Goal: Task Accomplishment & Management: Manage account settings

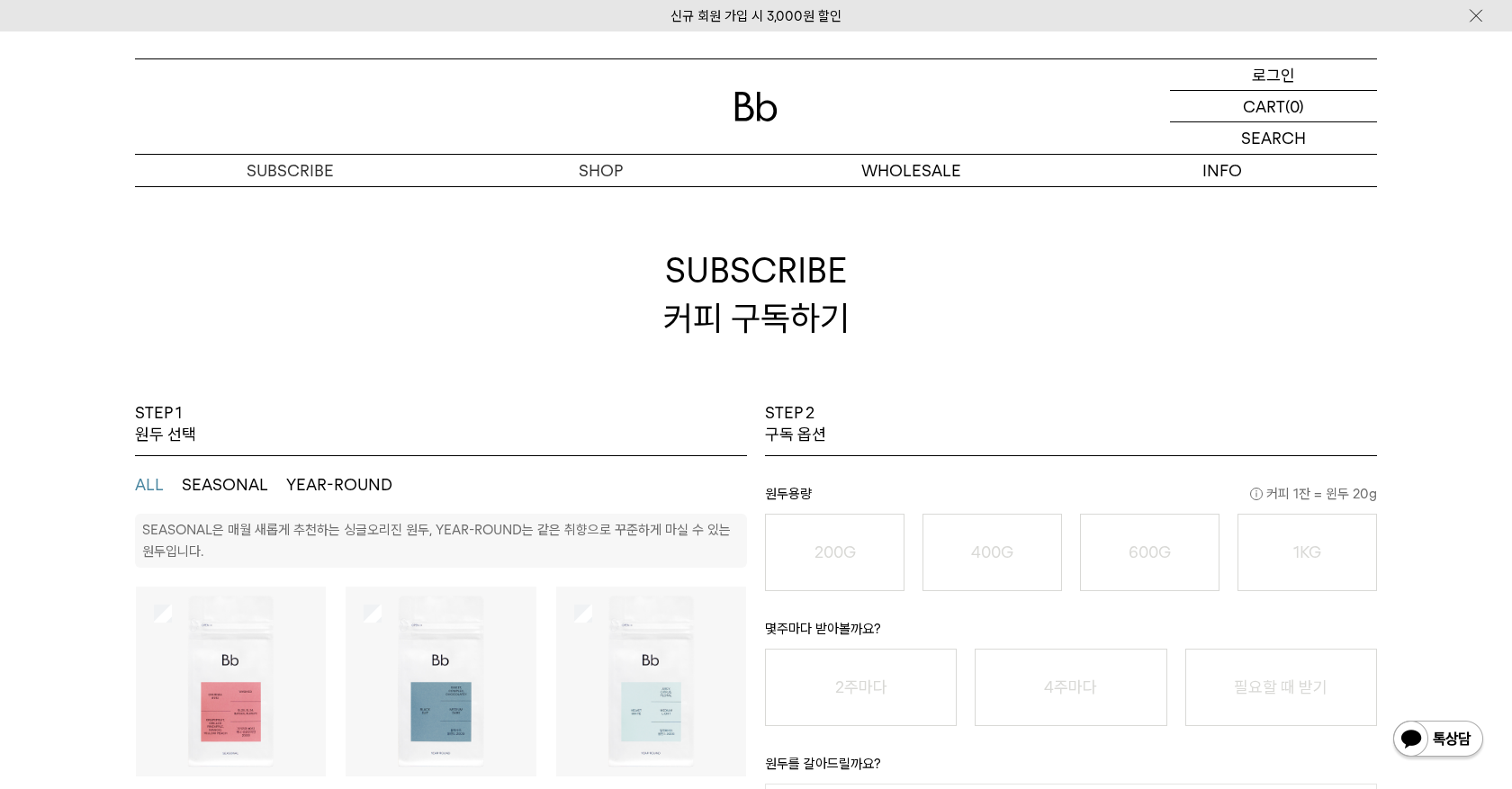
click at [1266, 76] on p "로그인" at bounding box center [1274, 75] width 44 height 30
click at [1270, 81] on p "로그인" at bounding box center [1274, 75] width 44 height 30
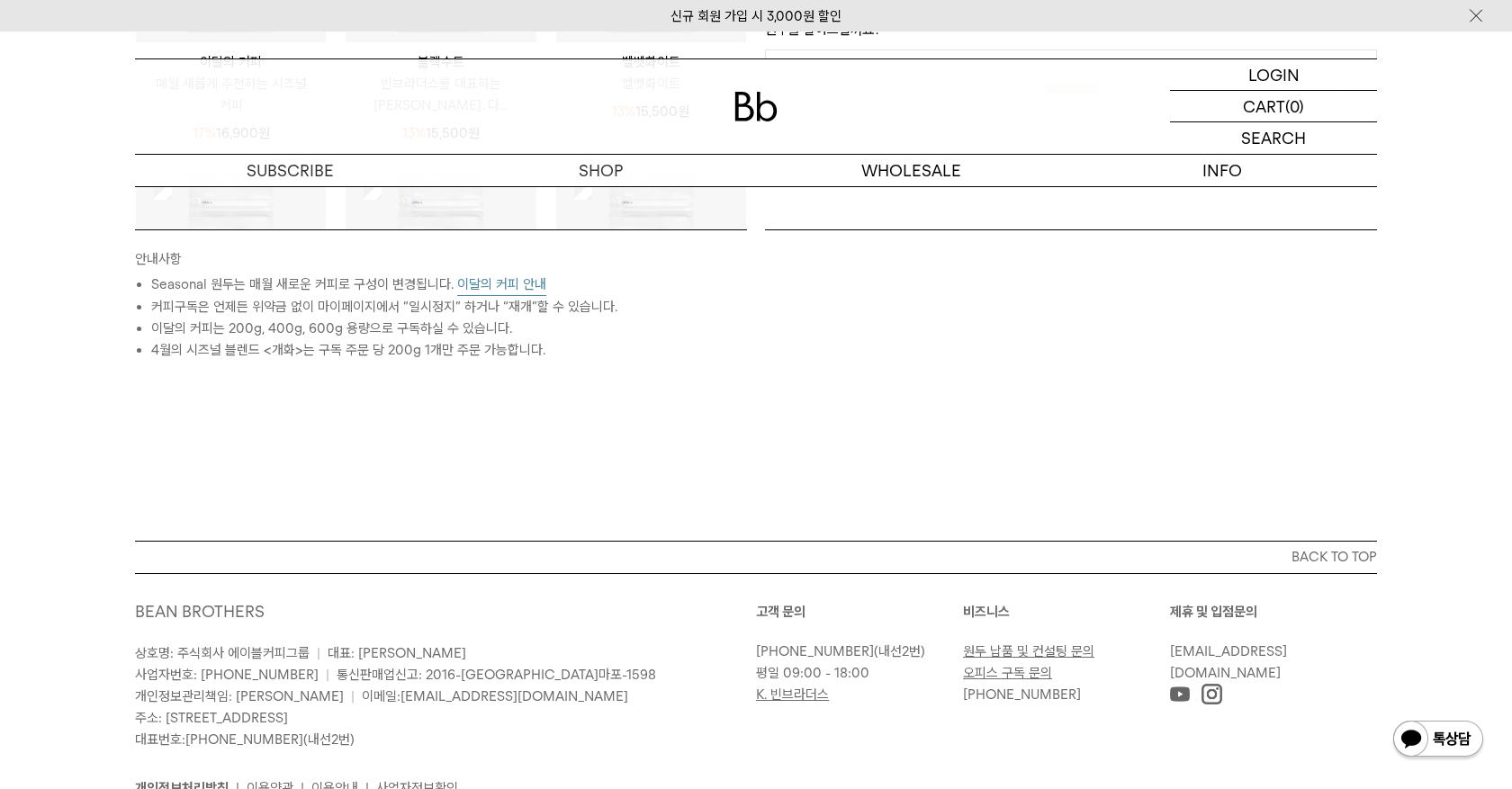
scroll to position [830, 0]
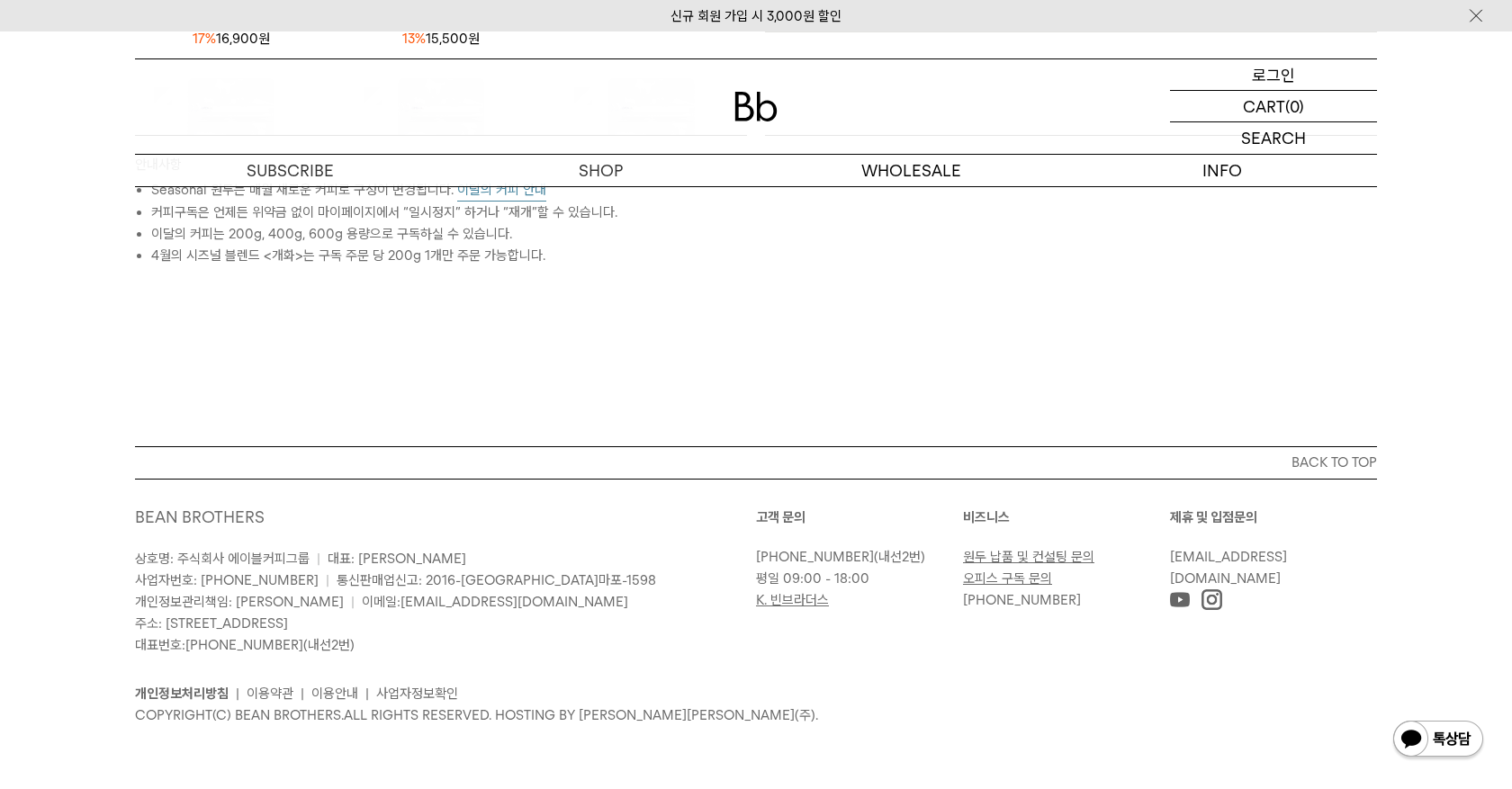
click at [1280, 65] on p "로그인" at bounding box center [1274, 75] width 44 height 30
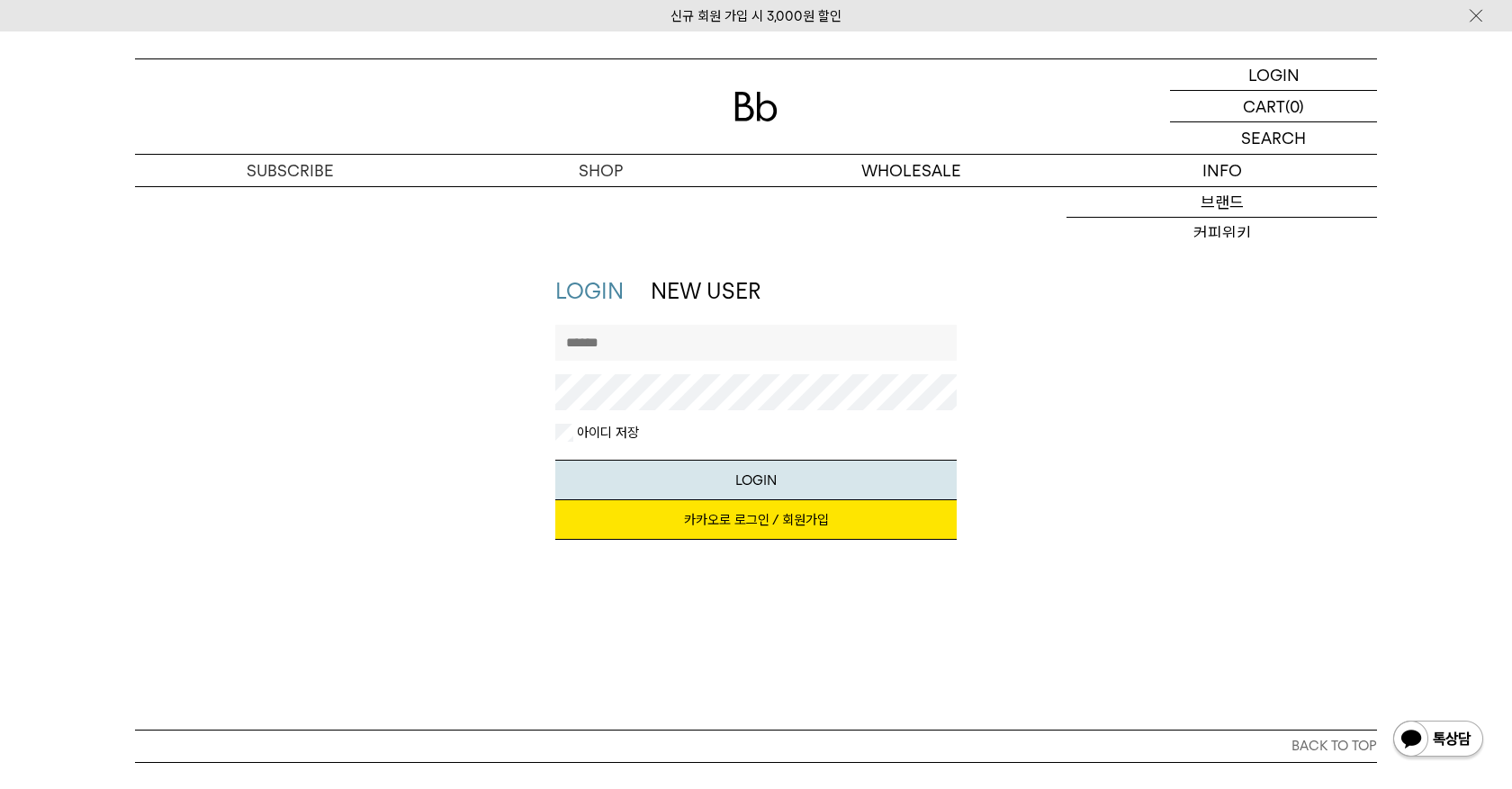
click at [700, 346] on input "text" at bounding box center [756, 343] width 403 height 36
type input "**********"
click at [740, 480] on button "LOGIN" at bounding box center [756, 479] width 403 height 41
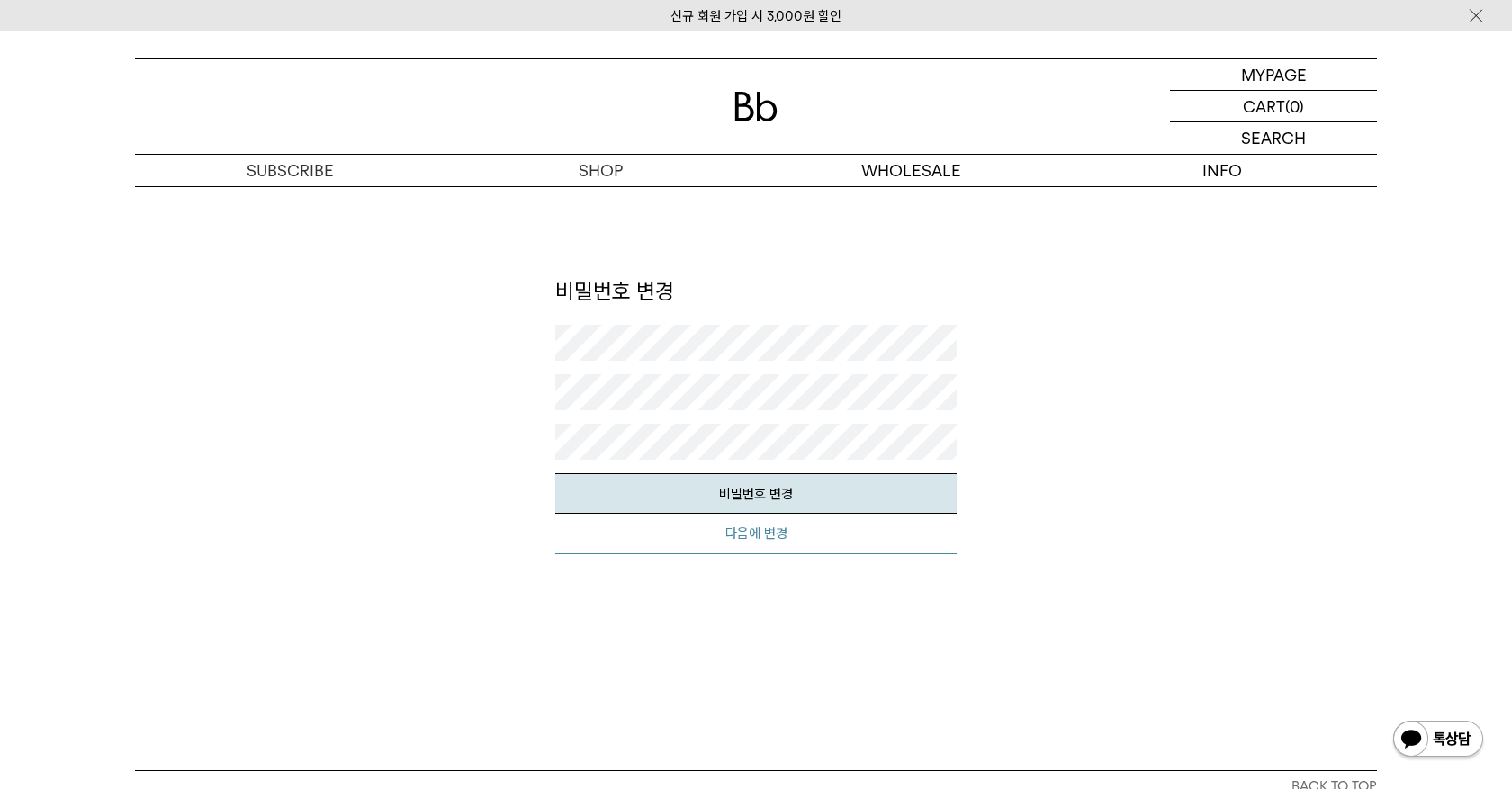
click at [753, 545] on button "다음에 변경" at bounding box center [756, 533] width 403 height 41
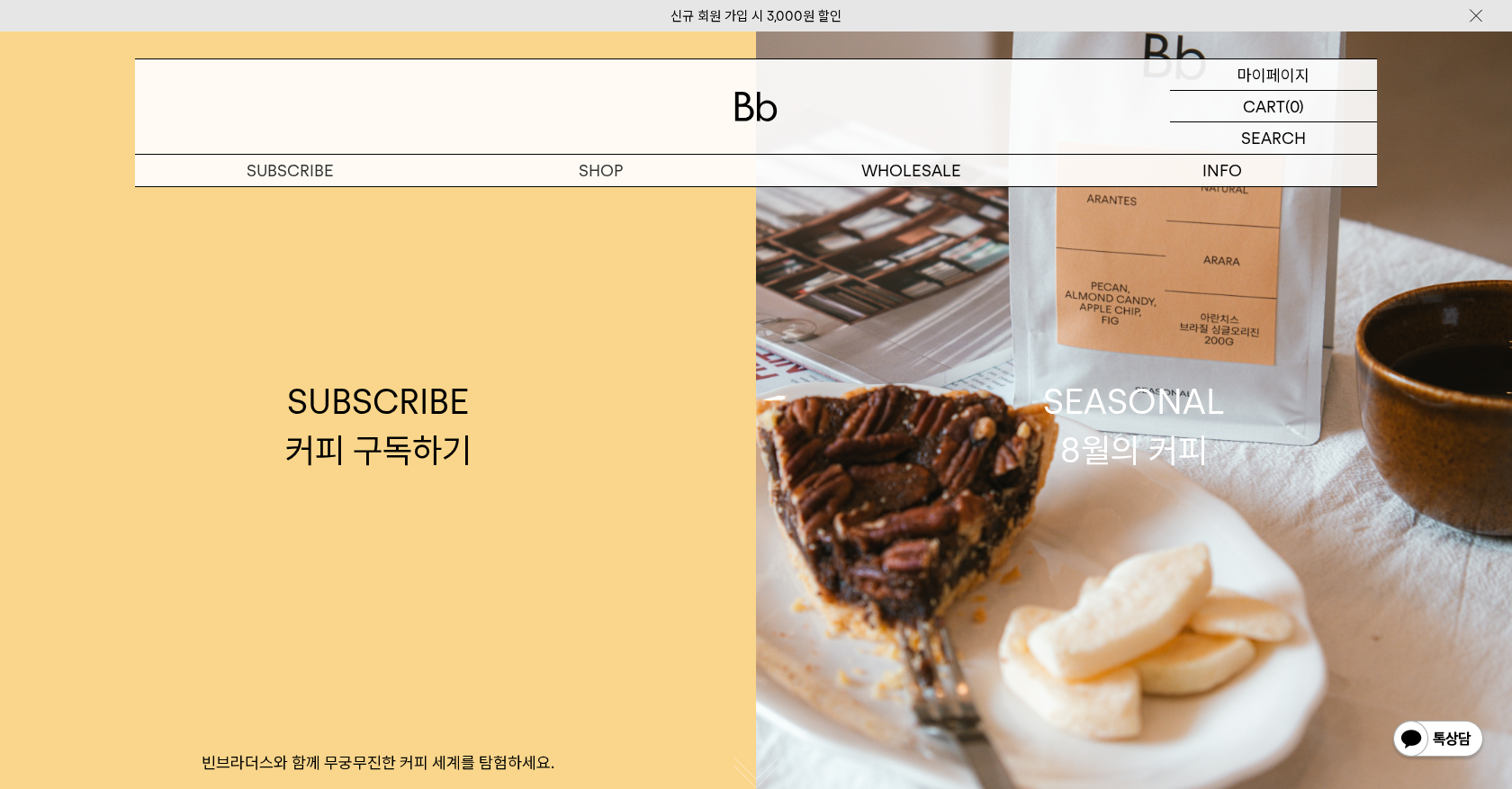
click at [1285, 72] on p "마이페이지" at bounding box center [1273, 75] width 72 height 30
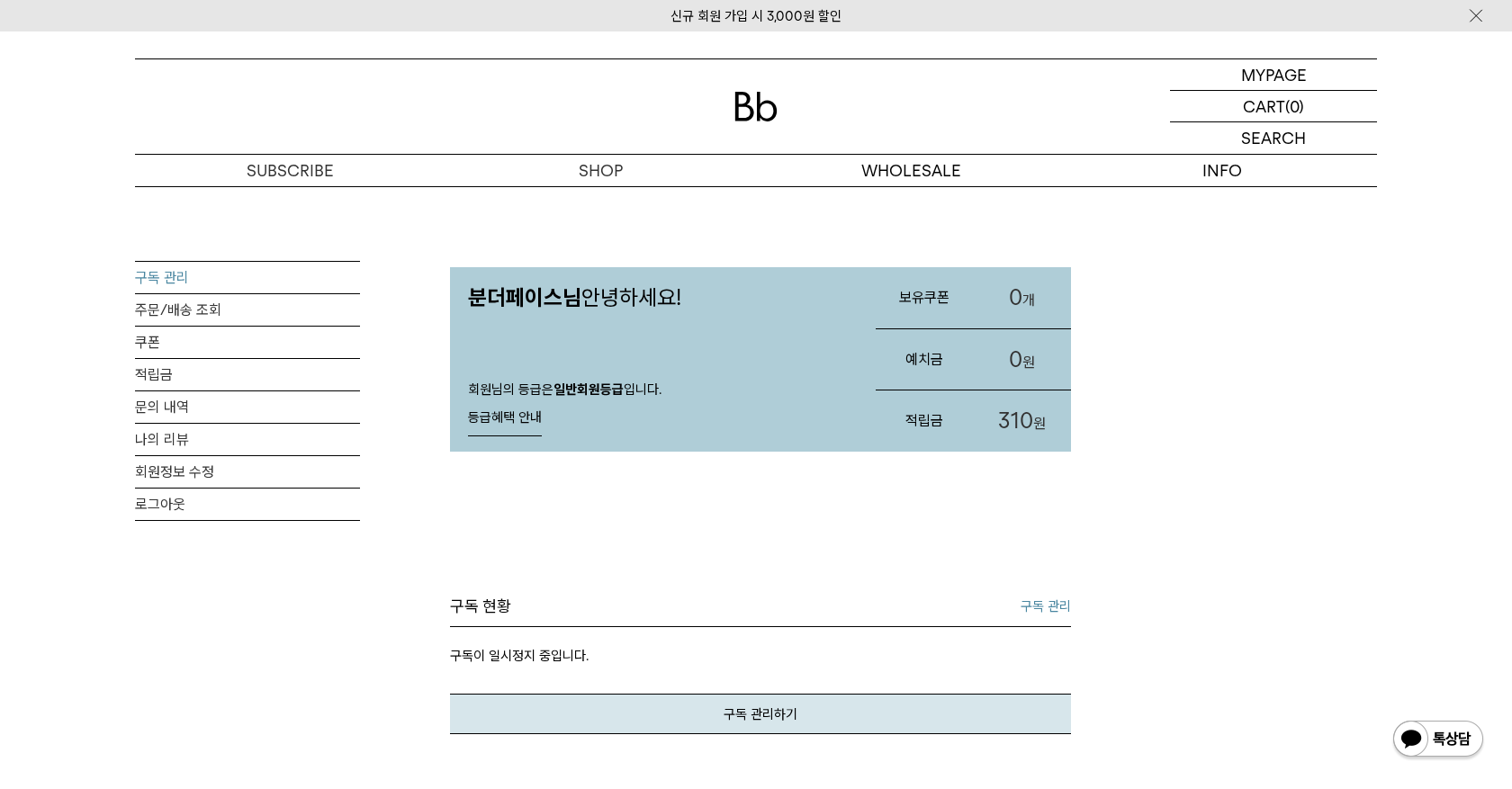
click at [200, 288] on link "구독 관리" at bounding box center [248, 277] width 225 height 31
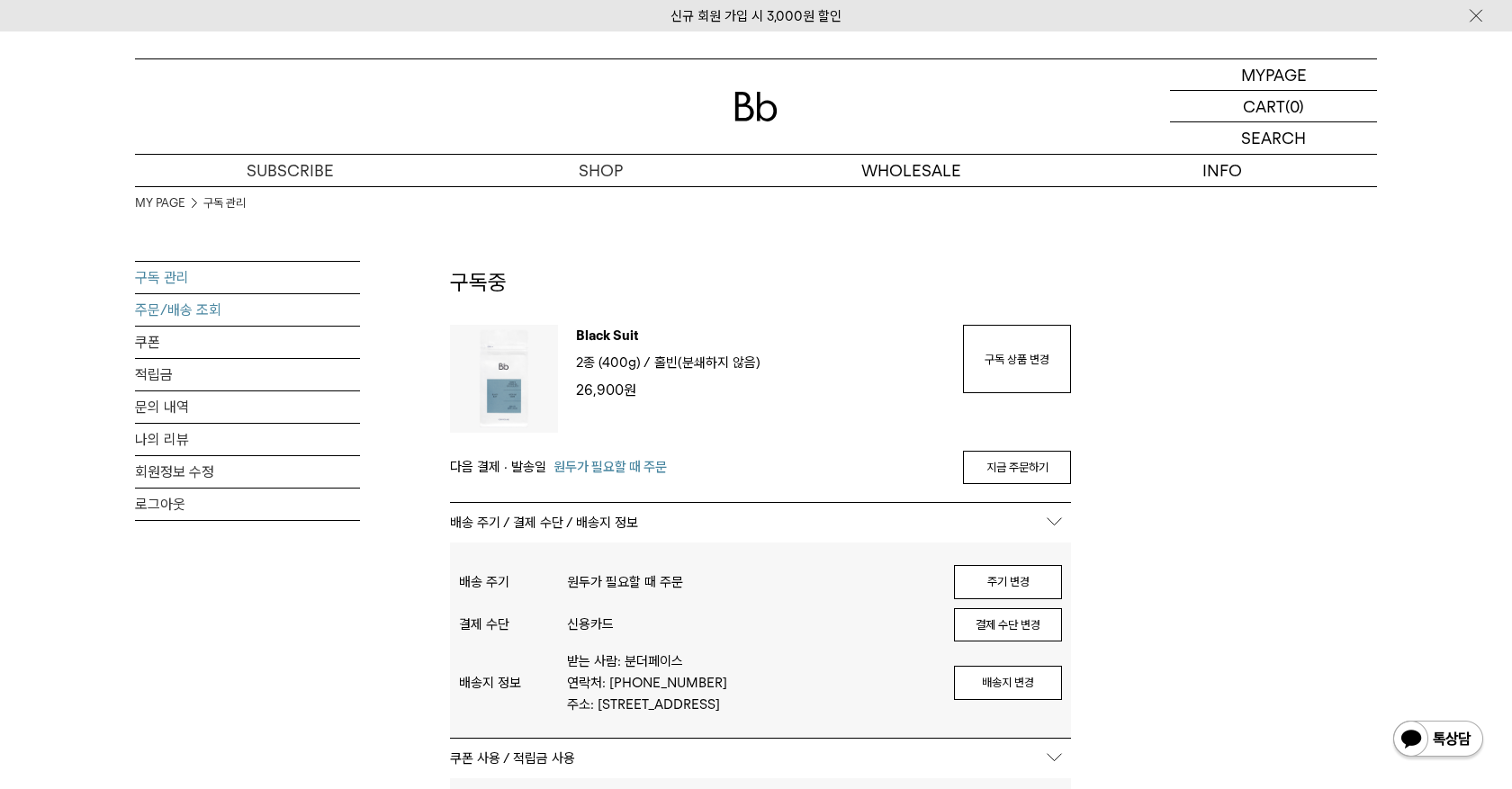
click at [171, 306] on link "주문/배송 조회" at bounding box center [248, 310] width 225 height 31
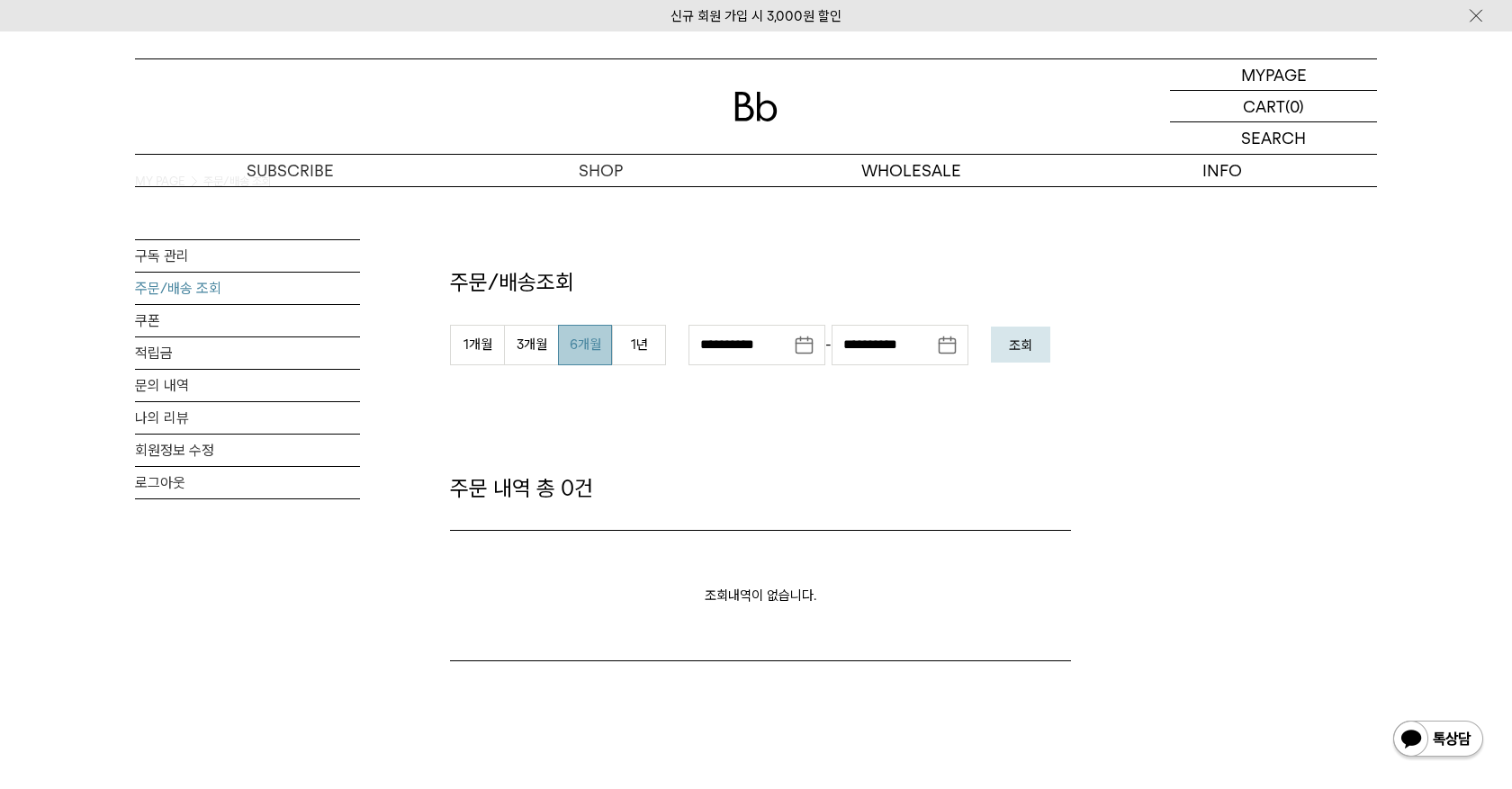
click at [564, 343] on button "6개월" at bounding box center [585, 345] width 54 height 41
type input "**********"
click at [1036, 352] on button "조회" at bounding box center [1020, 345] width 60 height 36
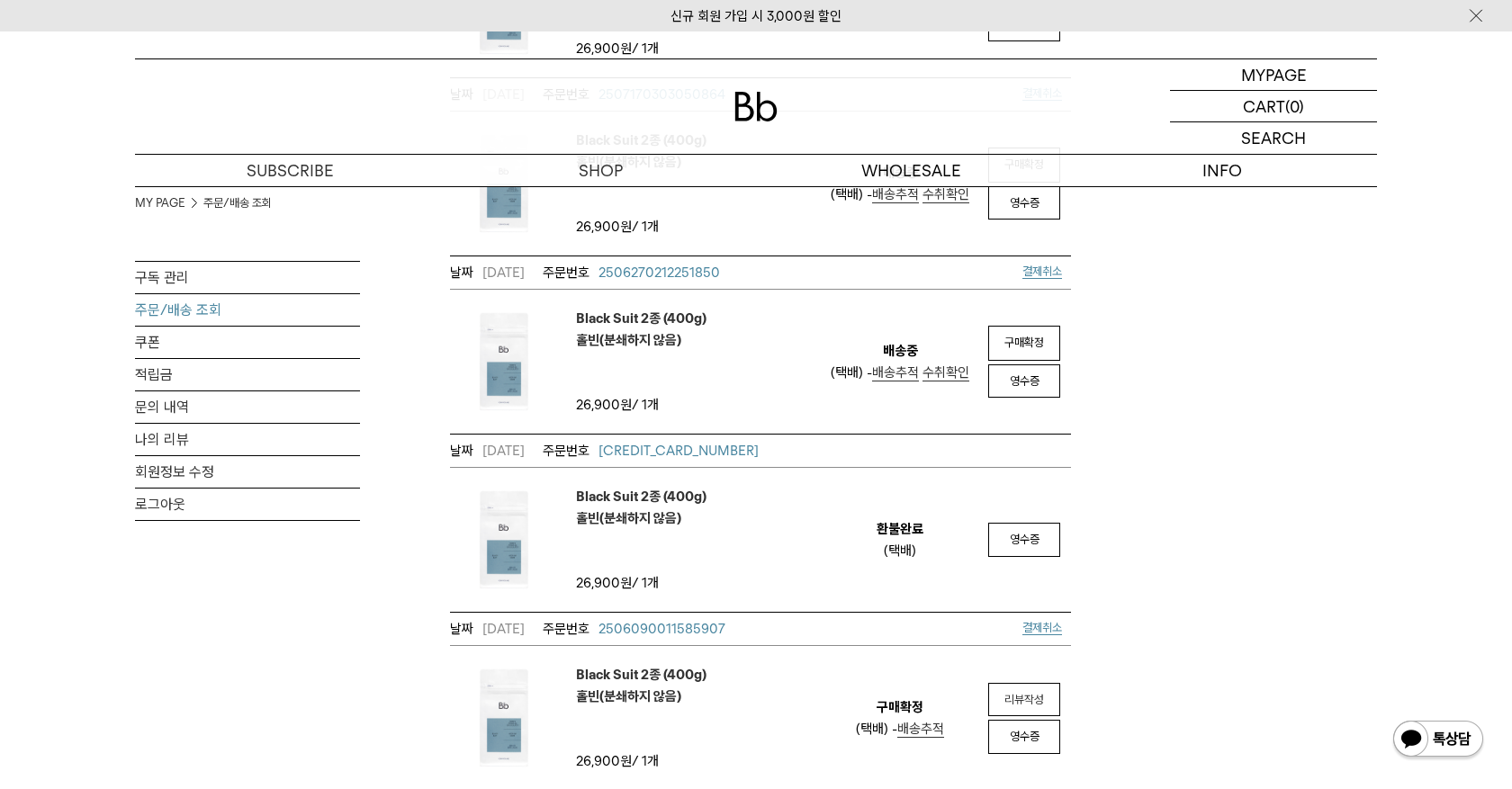
scroll to position [639, 0]
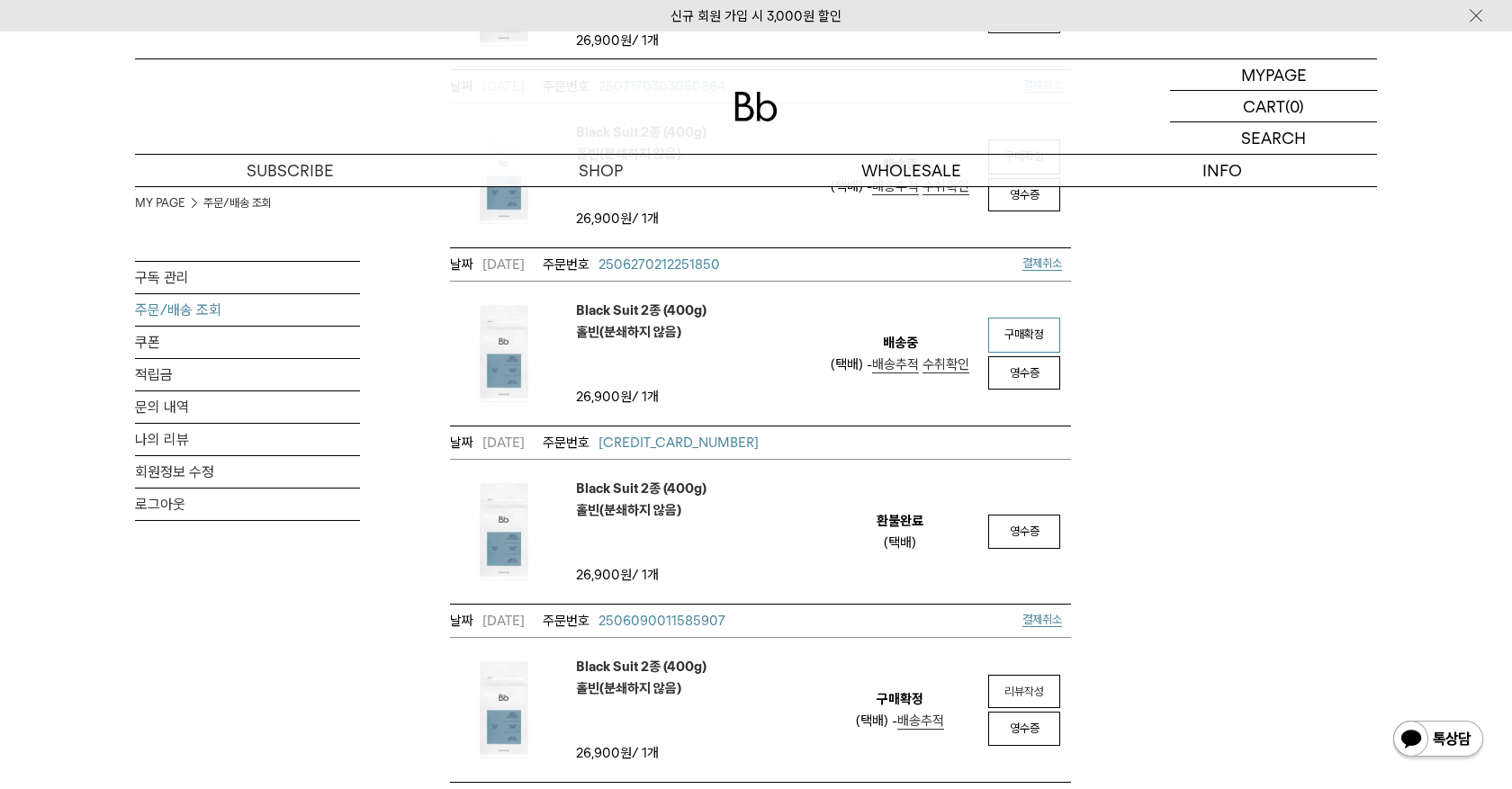
click at [1031, 341] on span "구매확정" at bounding box center [1024, 334] width 40 height 13
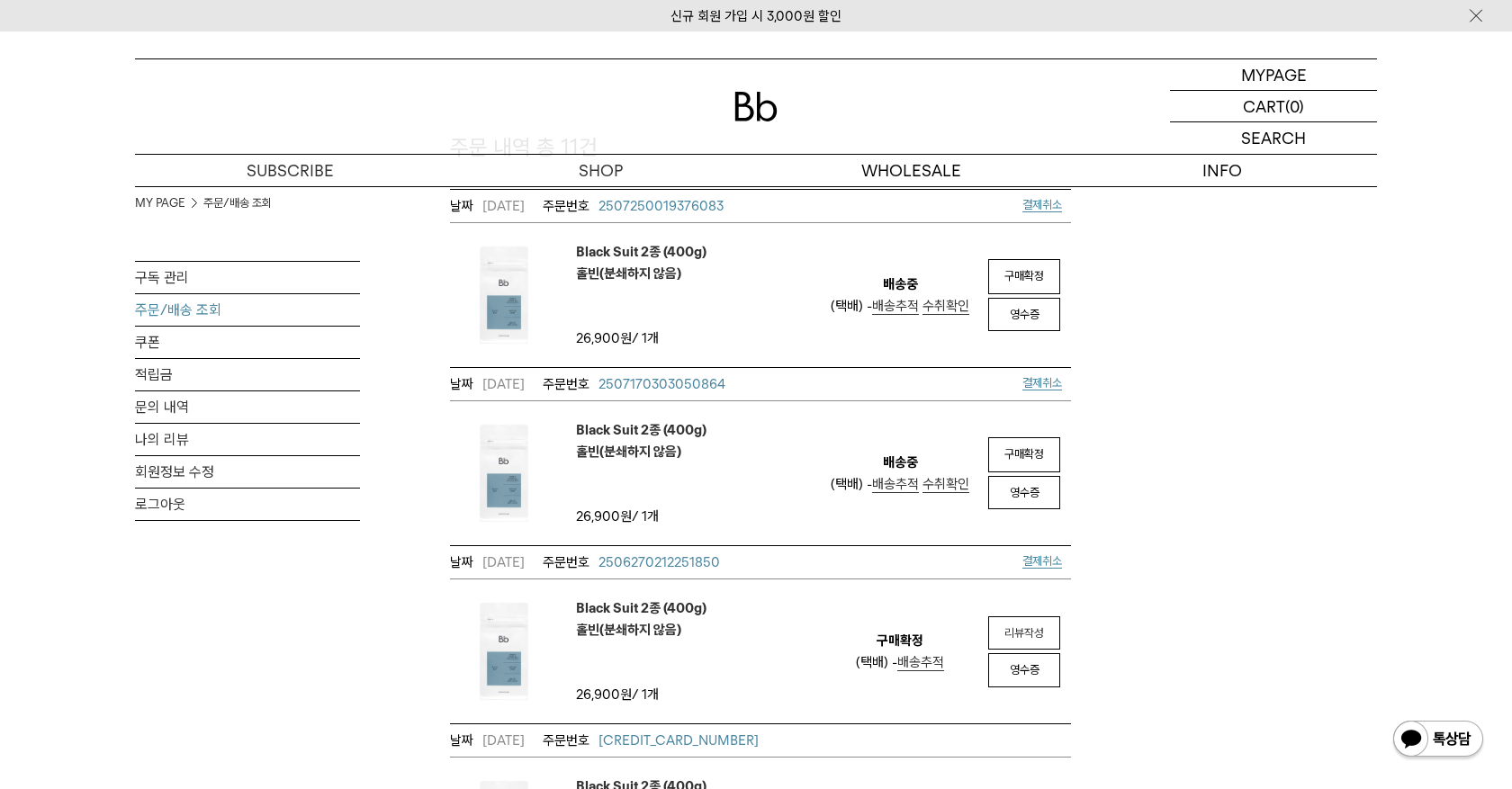
scroll to position [339, 0]
click at [1020, 454] on span "구매확정" at bounding box center [1024, 456] width 40 height 13
click at [1021, 272] on span "구매확정" at bounding box center [1024, 278] width 40 height 13
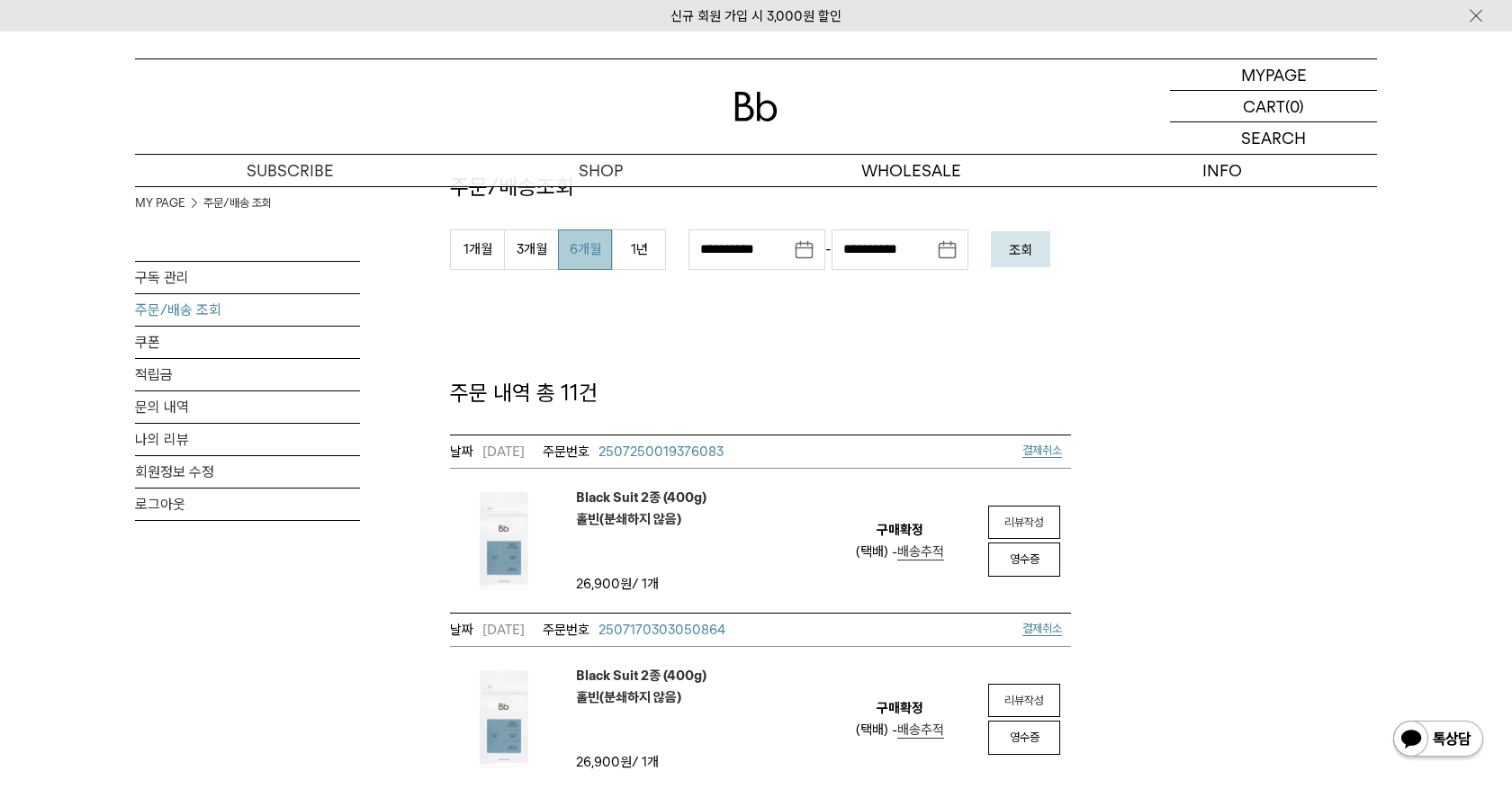
scroll to position [95, 0]
click at [203, 277] on link "구독 관리" at bounding box center [248, 277] width 225 height 31
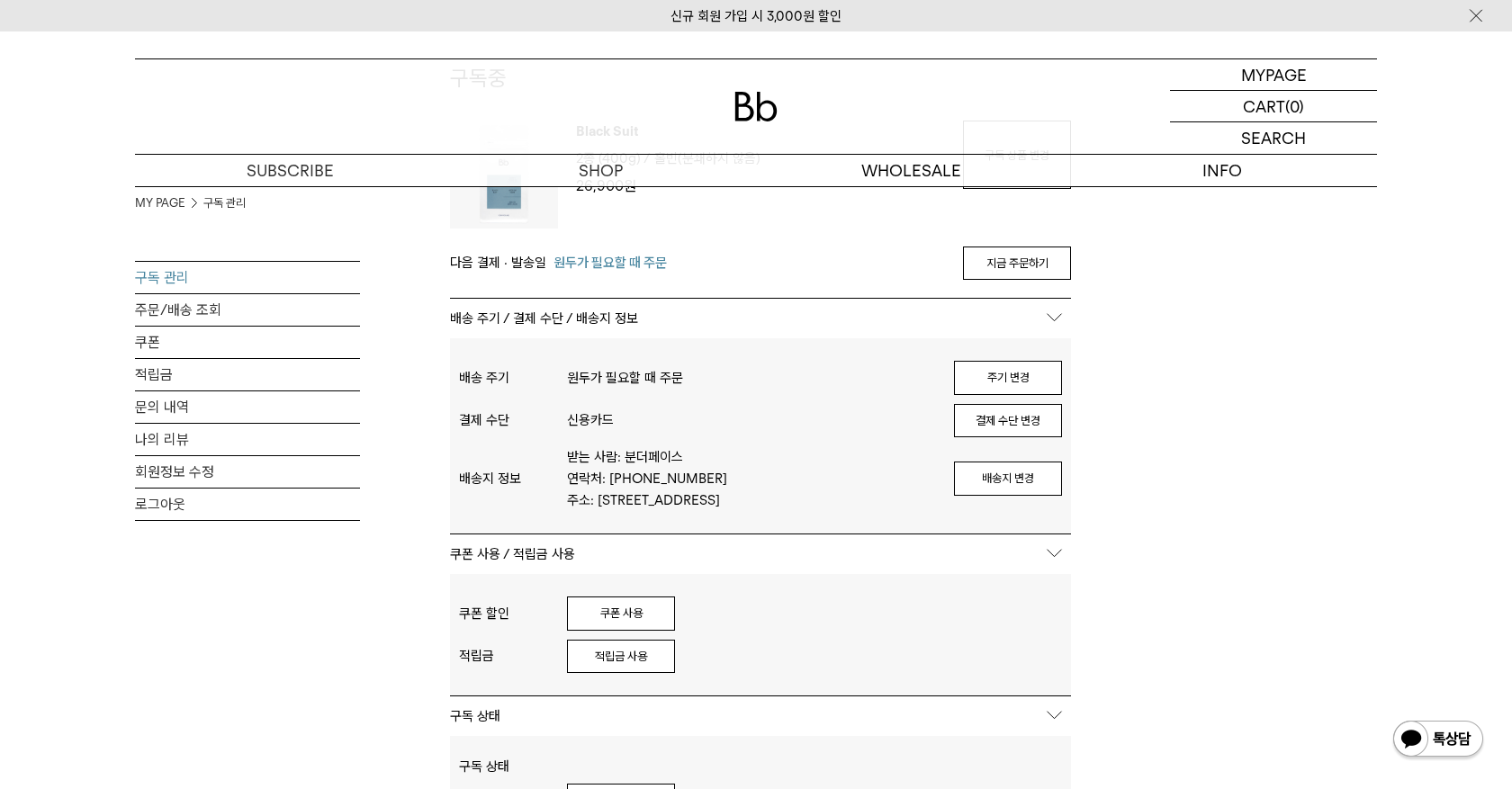
scroll to position [206, 0]
click at [1038, 260] on link "지금 주문하기" at bounding box center [1017, 262] width 108 height 34
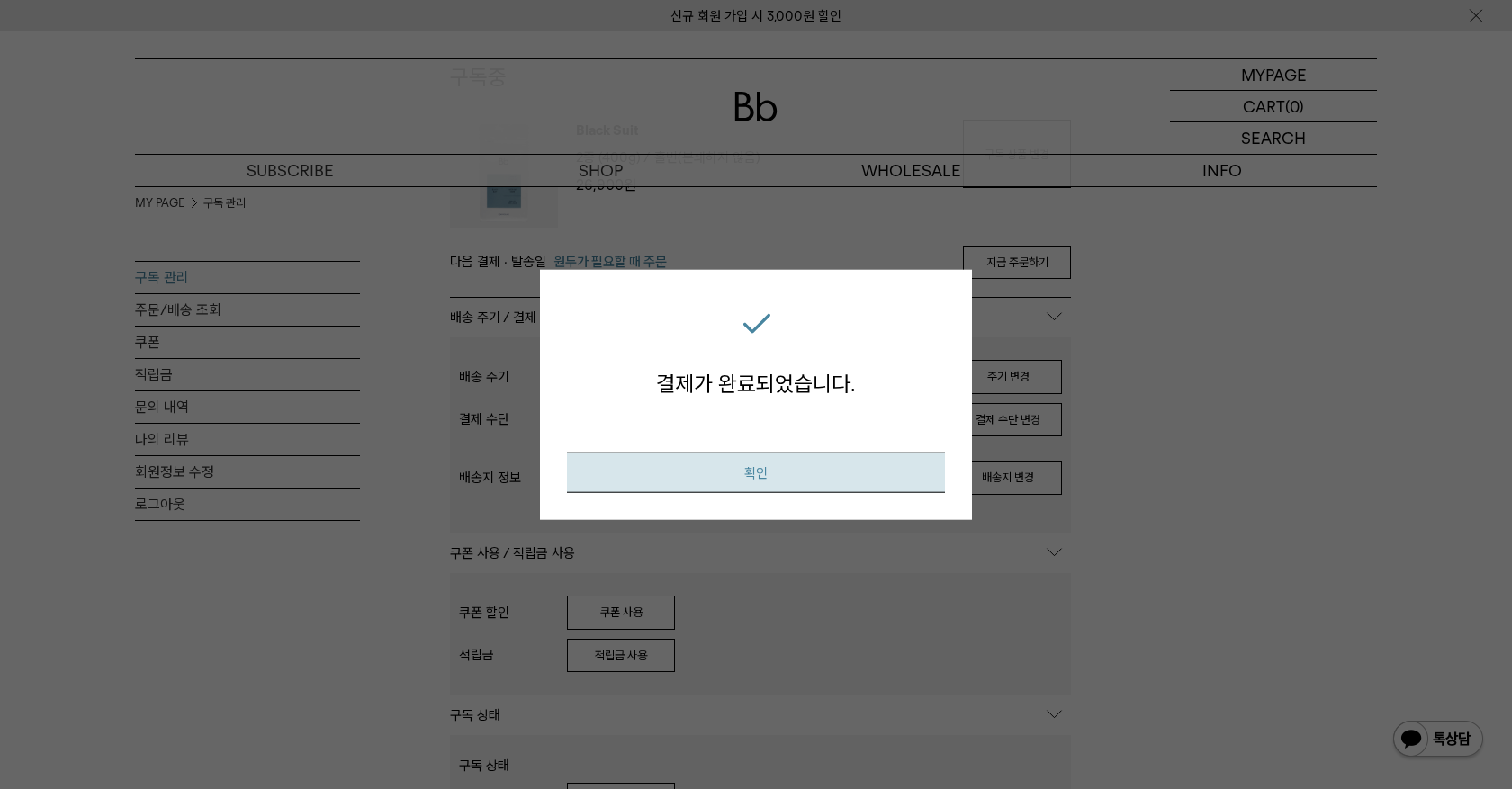
click at [734, 467] on button "확인" at bounding box center [756, 473] width 378 height 41
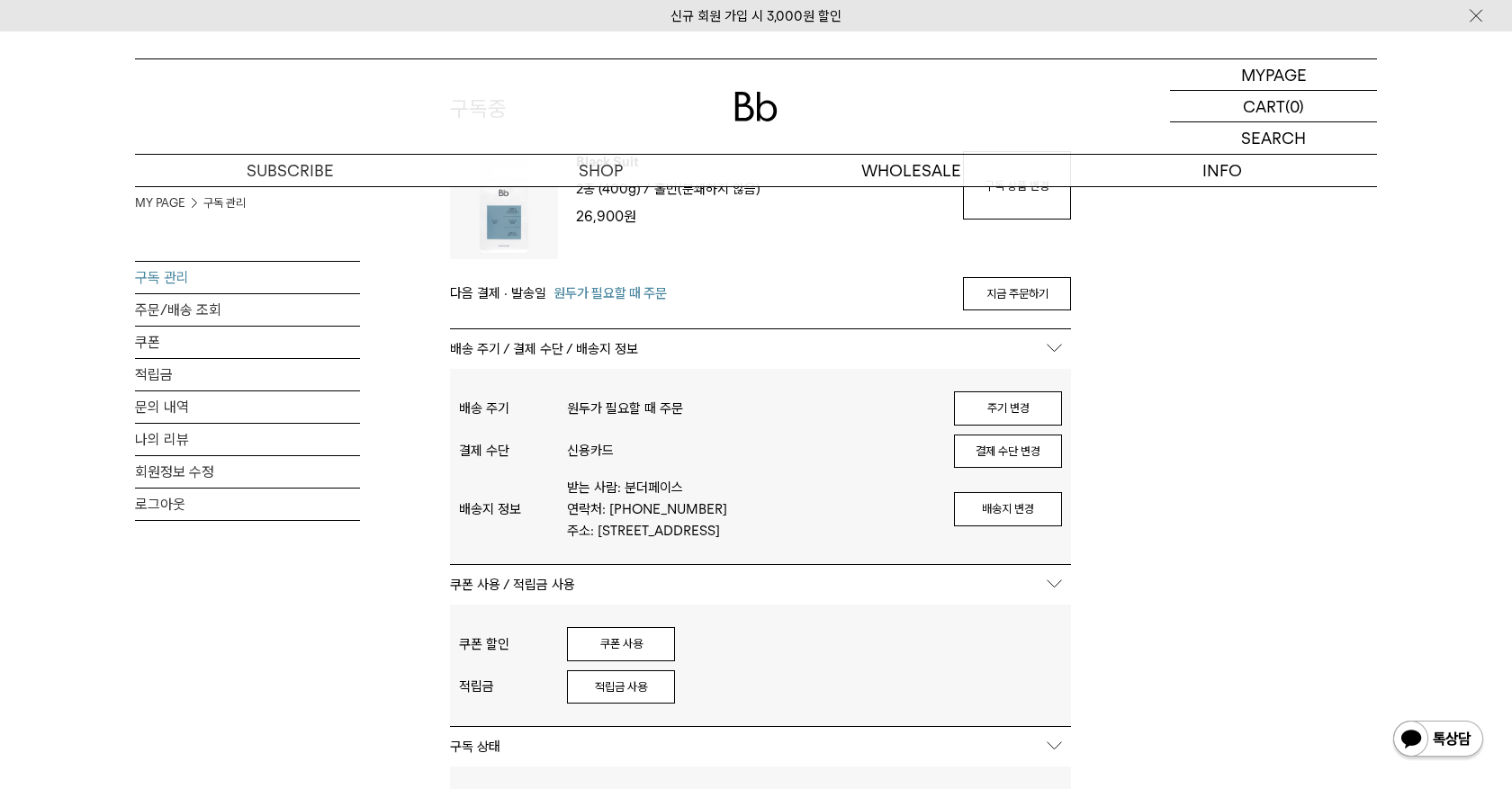
scroll to position [206, 0]
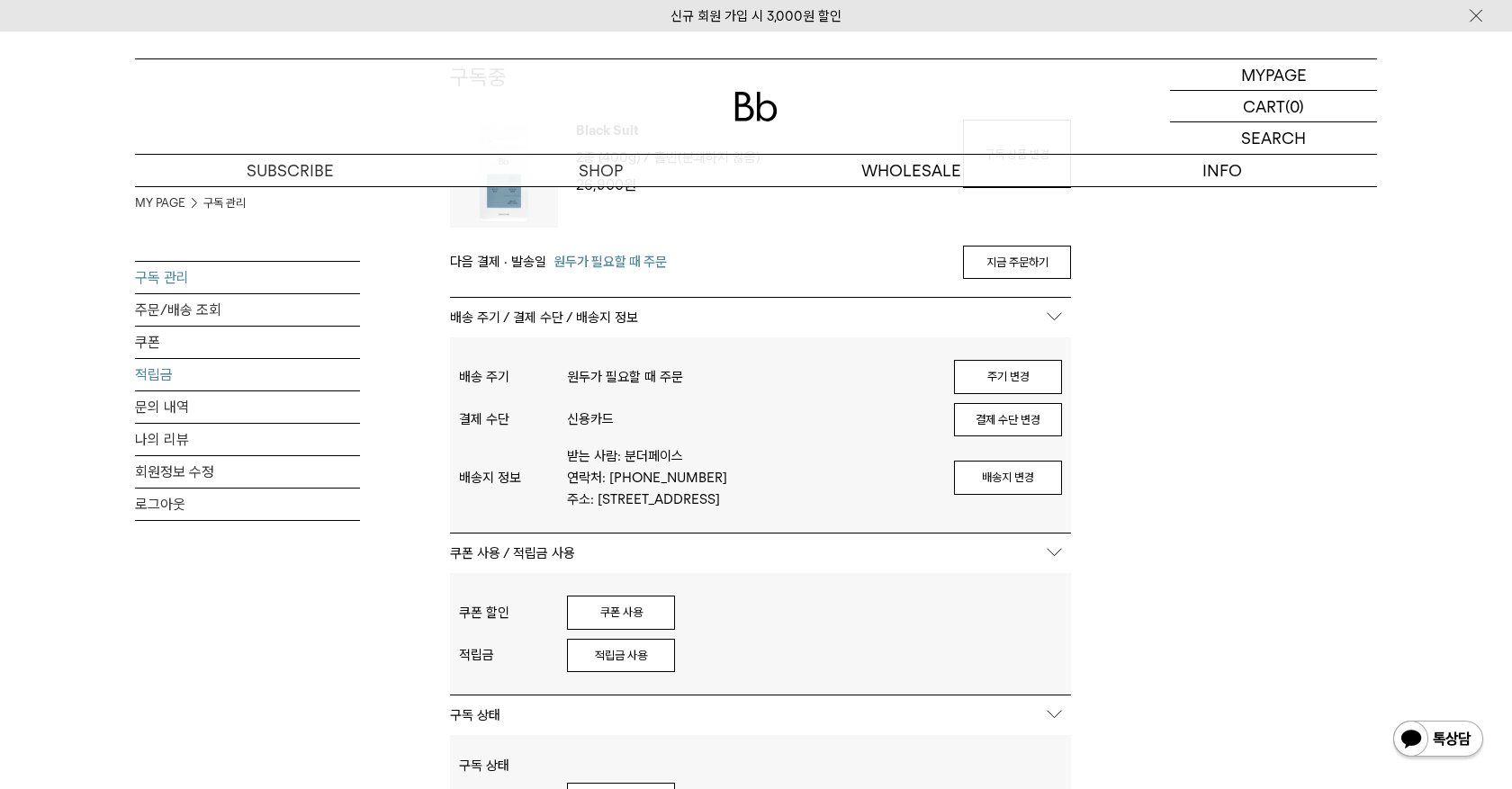
click at [207, 377] on link "적립금" at bounding box center [248, 374] width 225 height 31
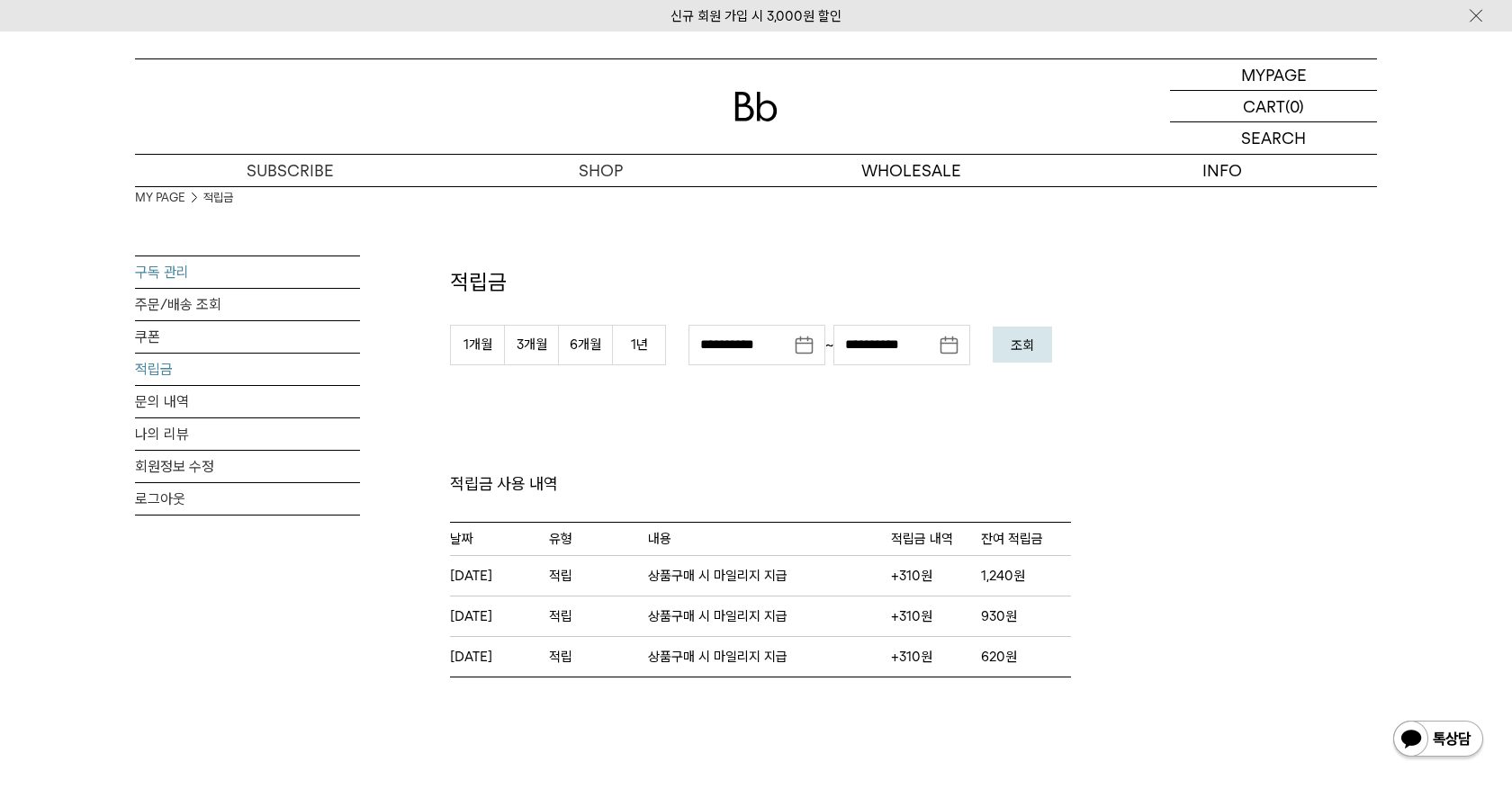
click at [170, 269] on link "구독 관리" at bounding box center [248, 272] width 225 height 31
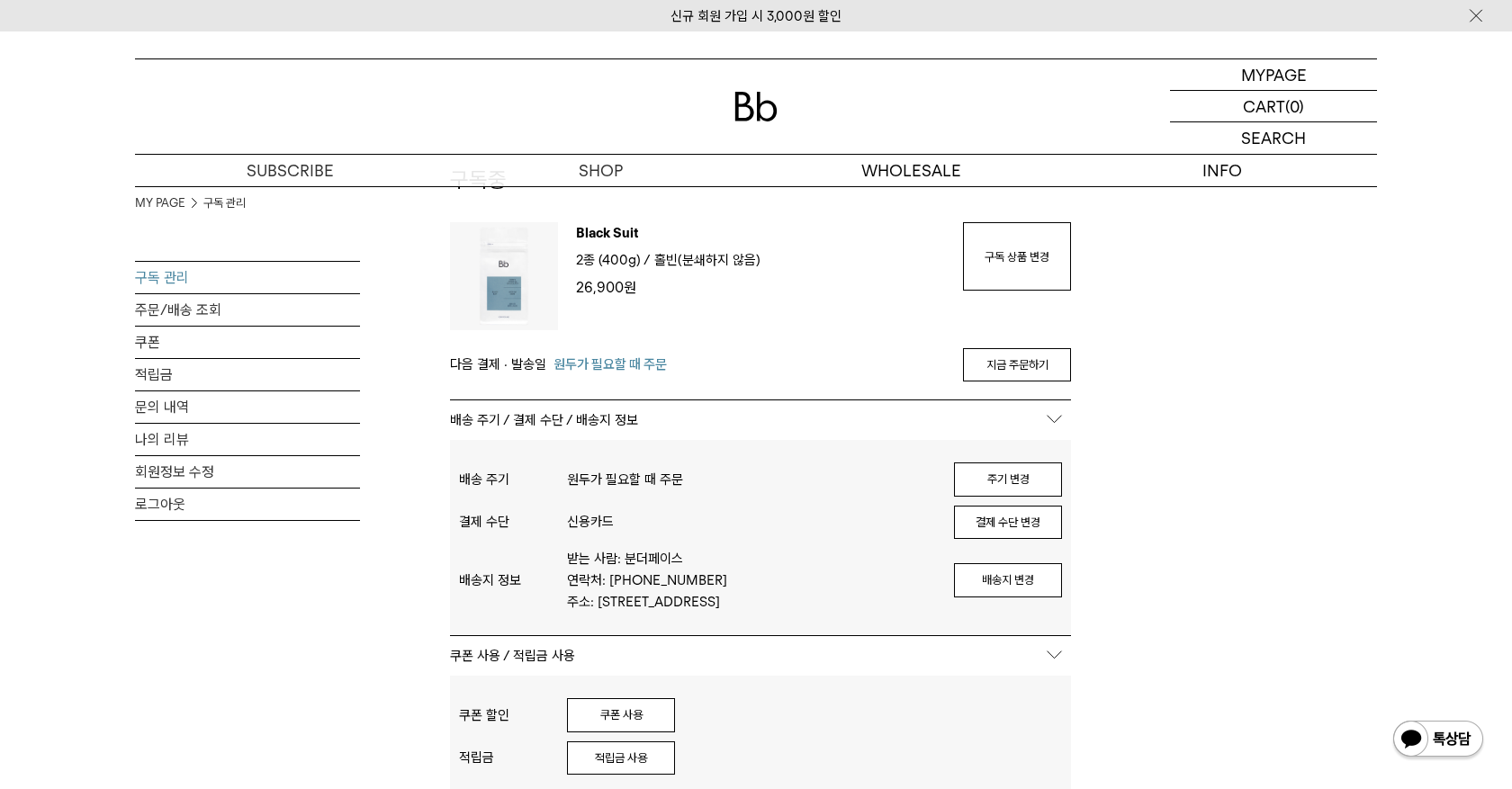
scroll to position [99, 0]
